Goal: Find specific page/section: Find specific page/section

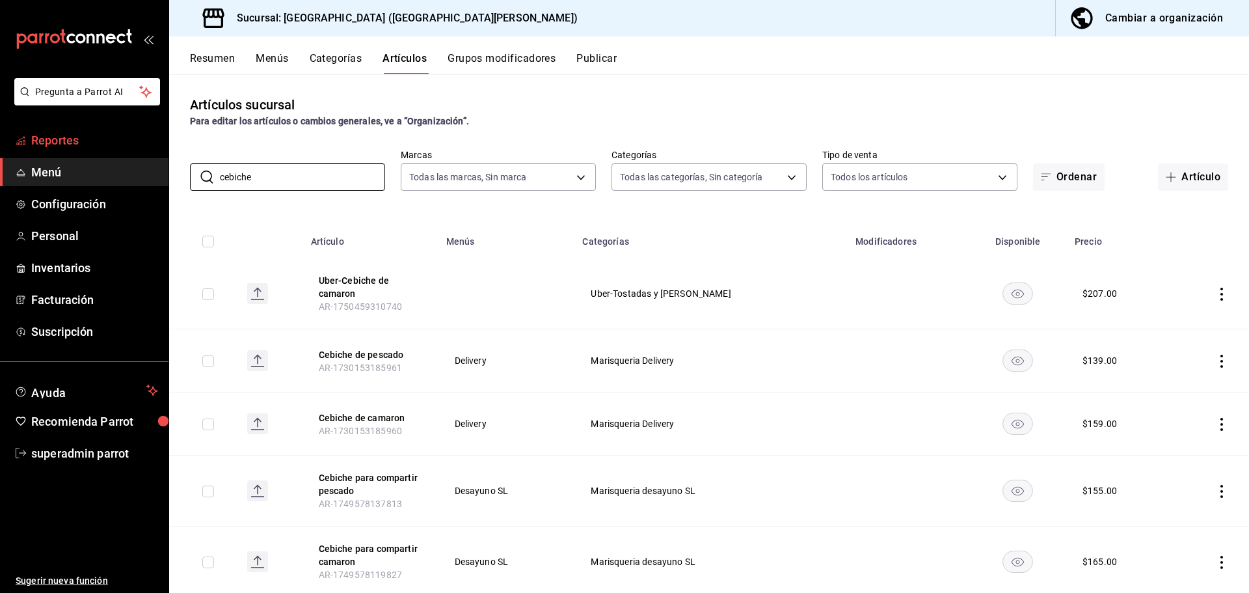
click at [104, 142] on span "Reportes" at bounding box center [94, 140] width 127 height 18
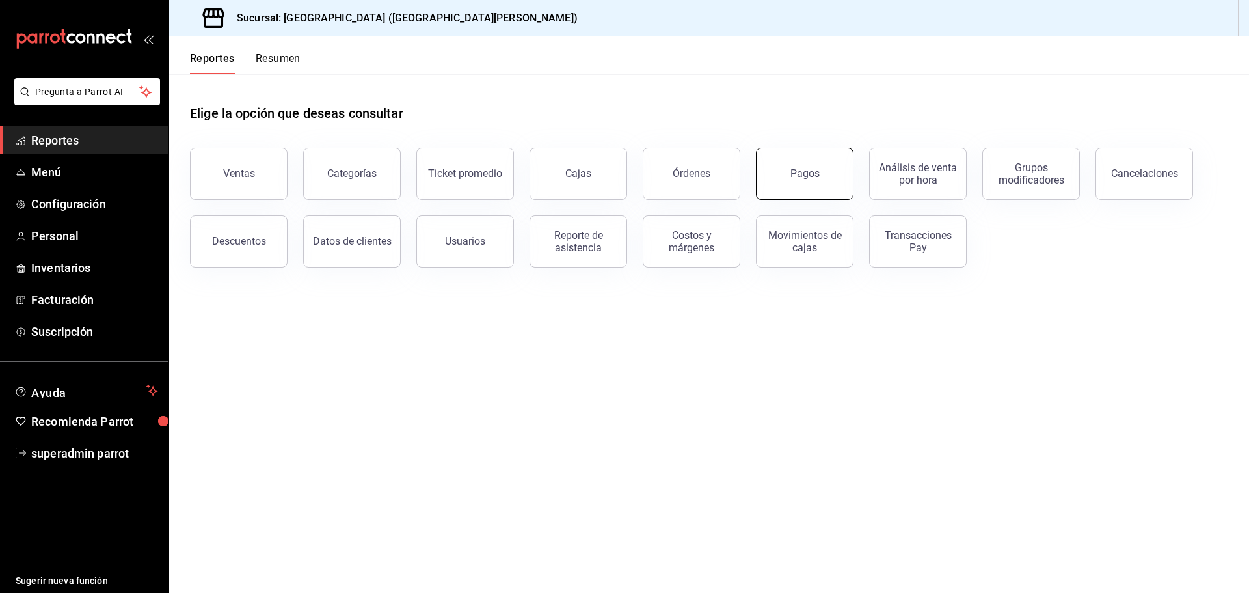
click at [797, 170] on div "Pagos" at bounding box center [805, 173] width 29 height 12
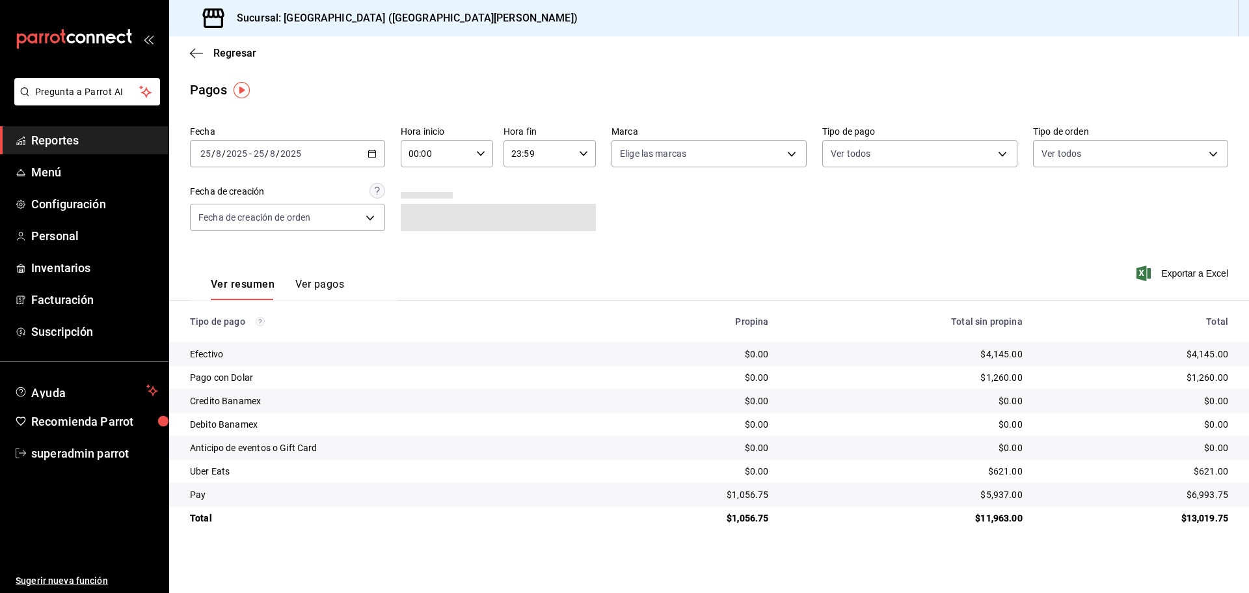
click at [328, 280] on button "Ver pagos" at bounding box center [319, 289] width 49 height 22
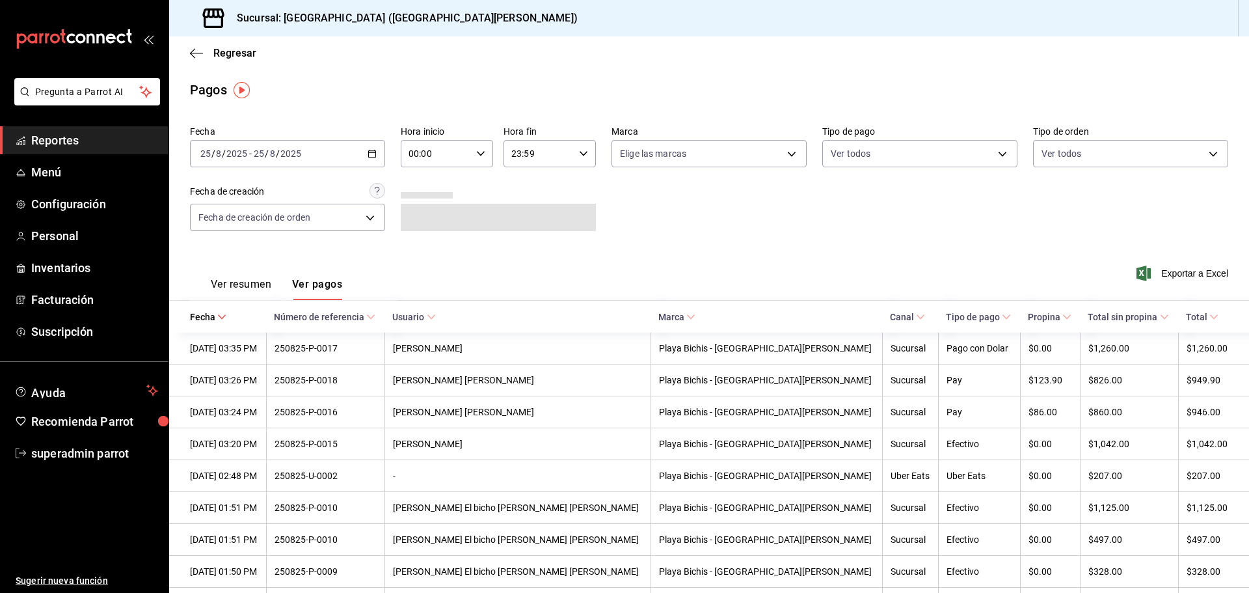
click at [243, 283] on button "Ver resumen" at bounding box center [241, 289] width 61 height 22
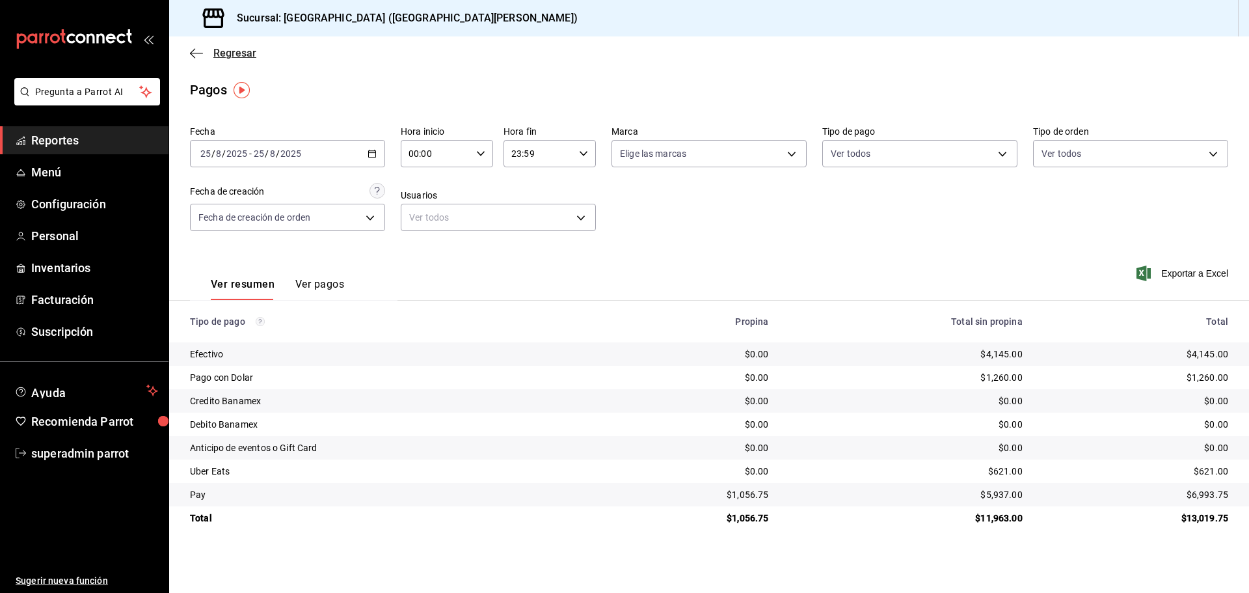
click at [194, 53] on icon "button" at bounding box center [196, 53] width 13 height 1
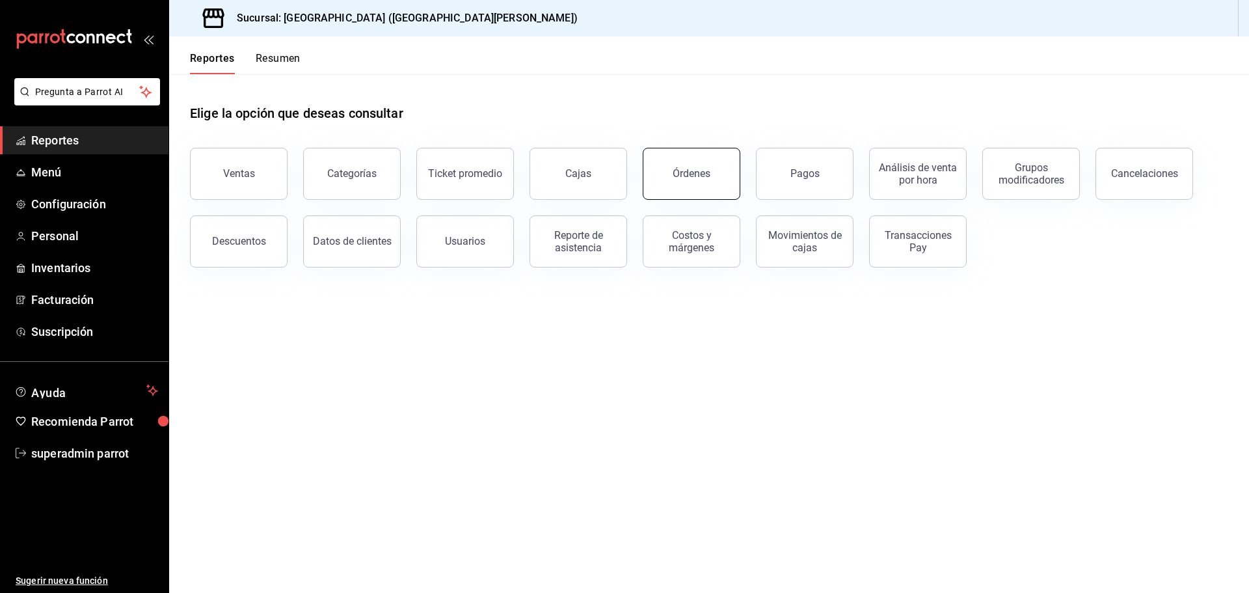
click at [686, 183] on button "Órdenes" at bounding box center [692, 174] width 98 height 52
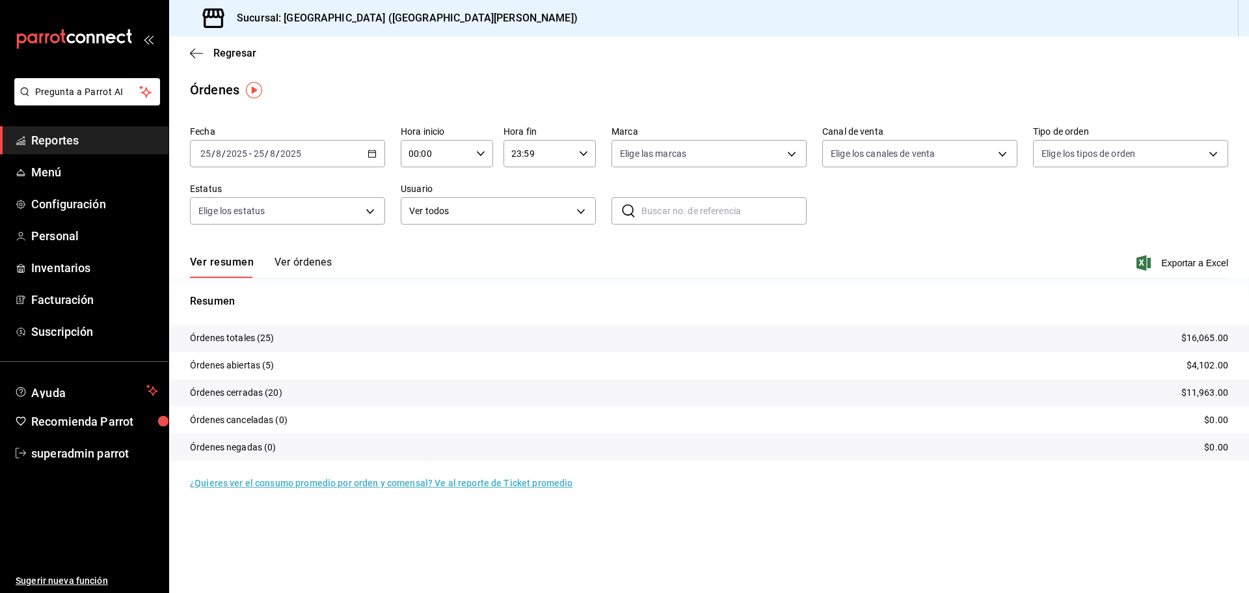
click at [316, 258] on button "Ver órdenes" at bounding box center [303, 267] width 57 height 22
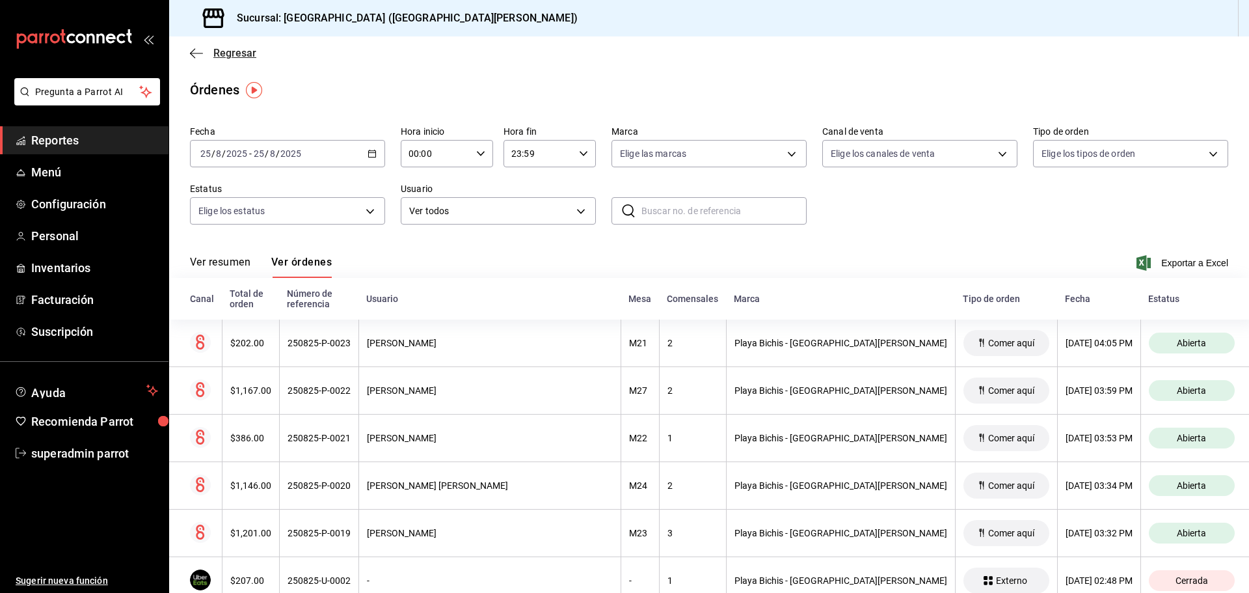
click at [202, 49] on span "Regresar" at bounding box center [223, 53] width 66 height 12
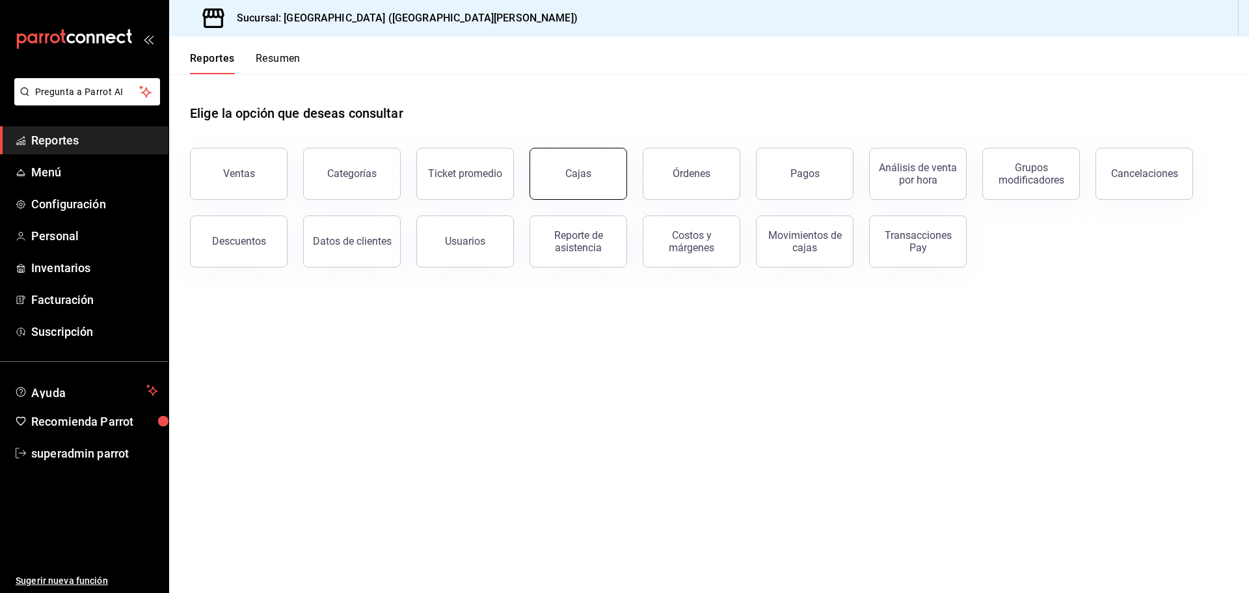
click at [592, 176] on button "Cajas" at bounding box center [579, 174] width 98 height 52
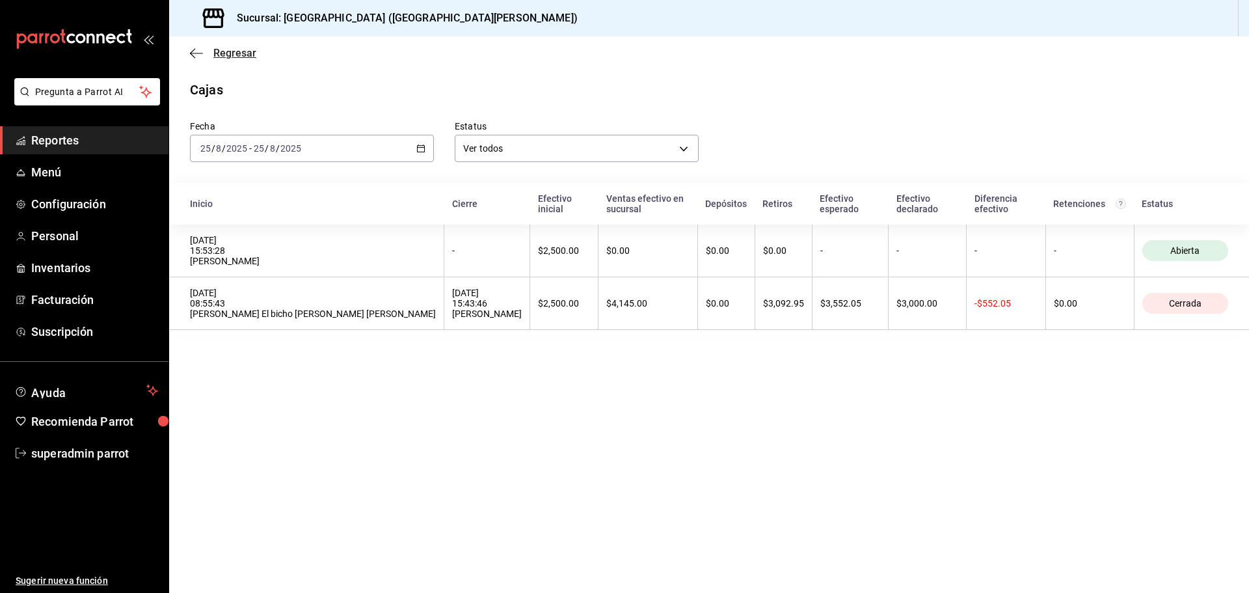
click at [191, 49] on icon "button" at bounding box center [196, 53] width 13 height 12
